Goal: Task Accomplishment & Management: Manage account settings

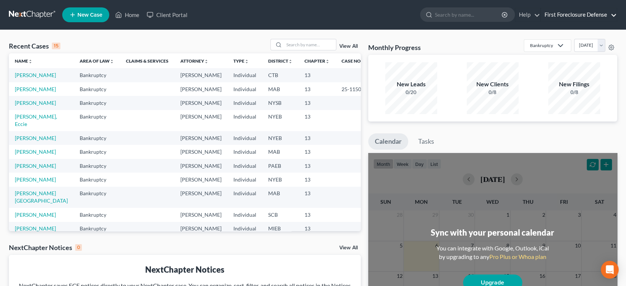
click at [613, 14] on link "First Foreclosure Defense" at bounding box center [578, 14] width 76 height 13
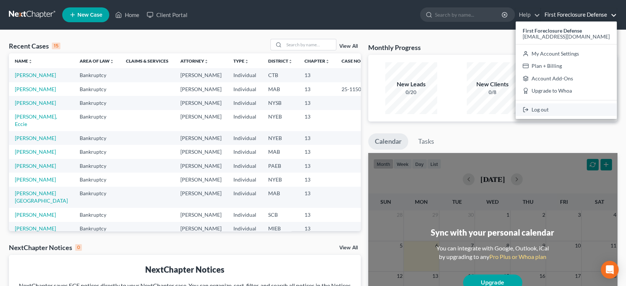
click at [562, 111] on link "Log out" at bounding box center [565, 109] width 101 height 13
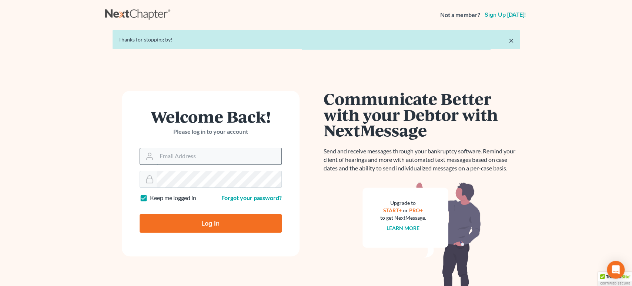
type input "[EMAIL_ADDRESS][DOMAIN_NAME]"
drag, startPoint x: 187, startPoint y: 157, endPoint x: 211, endPoint y: 157, distance: 24.4
click at [187, 157] on input "[EMAIL_ADDRESS][DOMAIN_NAME]" at bounding box center [219, 156] width 125 height 16
drag, startPoint x: 237, startPoint y: 157, endPoint x: 130, endPoint y: 158, distance: 107.7
click at [130, 158] on form "Welcome Back! Please log in to your account Email Address cr.fcd.nj@gmail.com P…" at bounding box center [211, 173] width 178 height 165
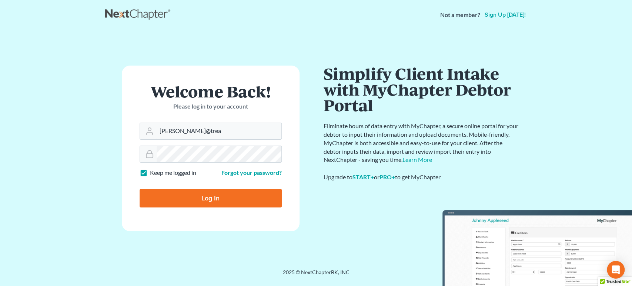
type input "christa@treanor-advocacy.com"
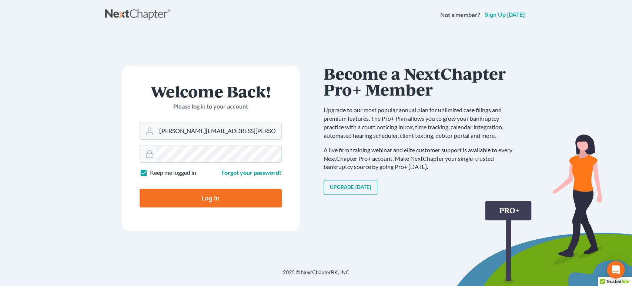
click at [175, 172] on label "Keep me logged in" at bounding box center [173, 172] width 46 height 9
click at [158, 172] on input "Keep me logged in" at bounding box center [155, 170] width 5 height 5
click at [150, 171] on label "Keep me logged in" at bounding box center [173, 172] width 46 height 9
click at [153, 171] on input "Keep me logged in" at bounding box center [155, 170] width 5 height 5
checkbox input "true"
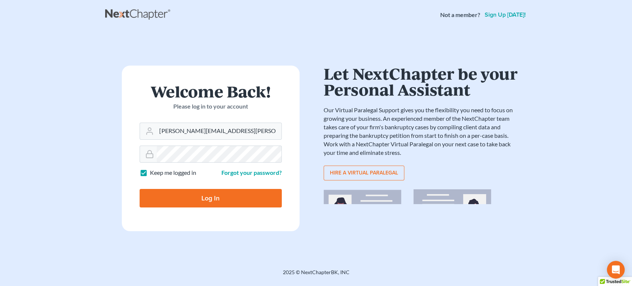
click at [189, 197] on input "Log In" at bounding box center [211, 198] width 142 height 19
type input "Thinking..."
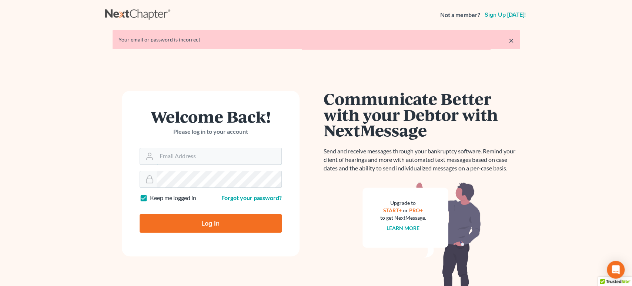
type input "[EMAIL_ADDRESS][DOMAIN_NAME]"
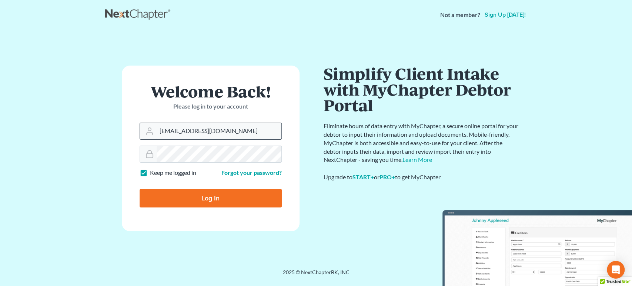
drag, startPoint x: 224, startPoint y: 134, endPoint x: 143, endPoint y: 134, distance: 80.3
click at [143, 134] on div "[EMAIL_ADDRESS][DOMAIN_NAME]" at bounding box center [211, 131] width 142 height 17
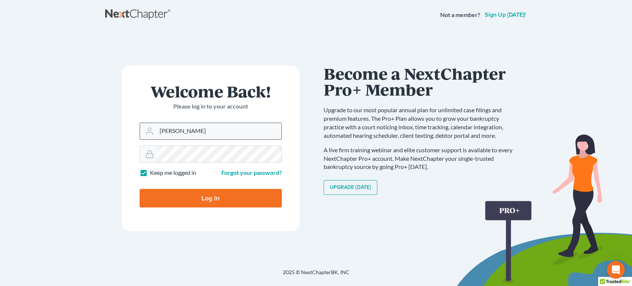
type input "[EMAIL_ADDRESS][DOMAIN_NAME]"
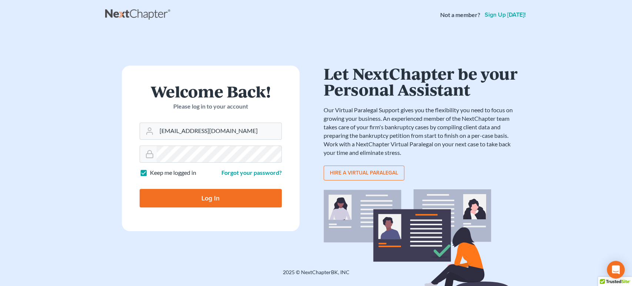
click at [221, 198] on input "Log In" at bounding box center [211, 198] width 142 height 19
type input "Thinking..."
